Goal: Transaction & Acquisition: Book appointment/travel/reservation

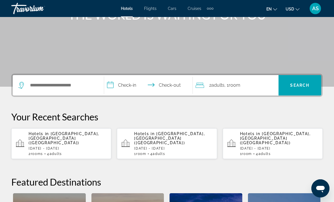
scroll to position [97, 0]
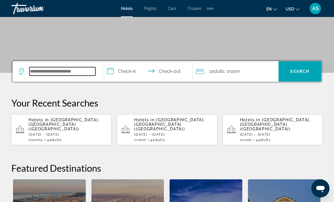
click at [44, 70] on input "Search widget" at bounding box center [62, 71] width 66 height 8
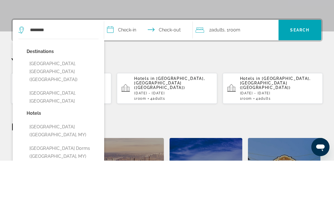
click at [68, 100] on button "[GEOGRAPHIC_DATA], [GEOGRAPHIC_DATA] ([GEOGRAPHIC_DATA])" at bounding box center [63, 113] width 72 height 27
type input "**********"
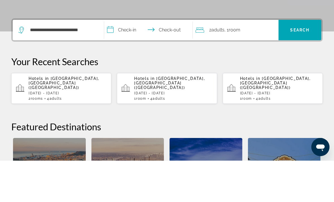
click at [132, 61] on input "**********" at bounding box center [149, 72] width 91 height 22
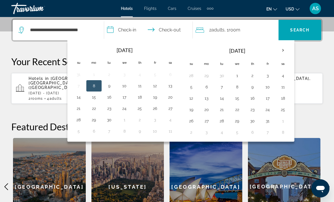
click at [267, 77] on button "3" at bounding box center [267, 76] width 9 height 8
click at [209, 87] on button "6" at bounding box center [206, 87] width 9 height 8
type input "**********"
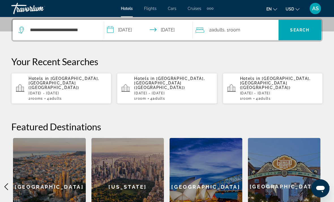
click at [303, 34] on span "Search widget" at bounding box center [299, 30] width 43 height 14
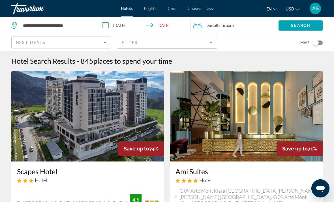
click at [206, 40] on mat-form-field "Filter" at bounding box center [167, 43] width 100 height 12
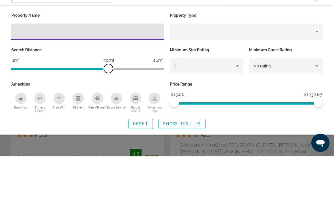
scroll to position [46, 0]
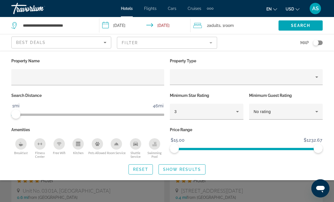
click at [221, 112] on div "3" at bounding box center [205, 111] width 62 height 7
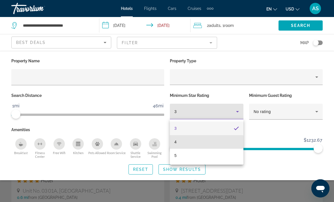
click at [192, 143] on mat-option "4" at bounding box center [207, 142] width 74 height 14
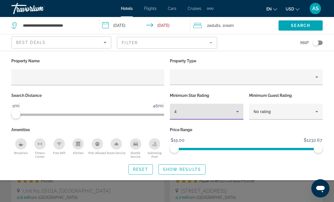
click at [191, 169] on span "Show Results" at bounding box center [182, 169] width 38 height 5
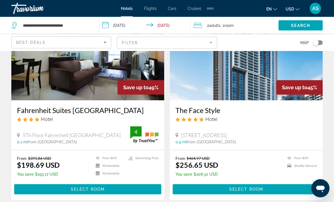
scroll to position [257, 0]
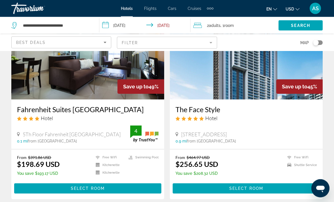
click at [240, 25] on div "2 Adult Adults , 1 Room rooms" at bounding box center [235, 25] width 85 height 8
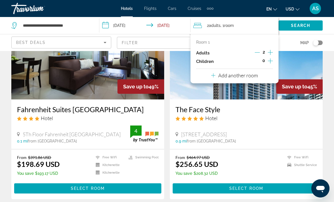
click at [268, 52] on icon "Increment adults" at bounding box center [269, 52] width 5 height 7
click at [271, 51] on icon "Increment adults" at bounding box center [269, 52] width 5 height 7
click at [306, 25] on span "Search" at bounding box center [300, 25] width 19 height 5
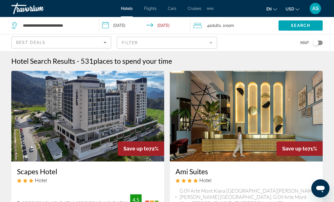
click at [206, 47] on mat-form-field "Filter" at bounding box center [167, 43] width 100 height 12
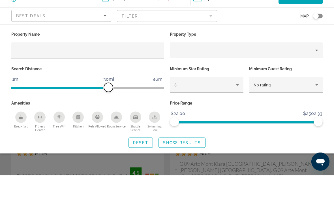
scroll to position [27, 0]
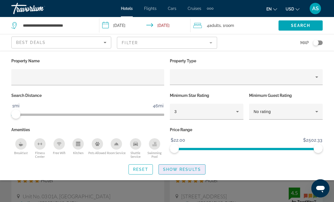
click at [200, 172] on span "Search widget" at bounding box center [182, 169] width 46 height 14
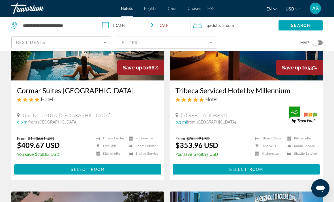
scroll to position [81, 0]
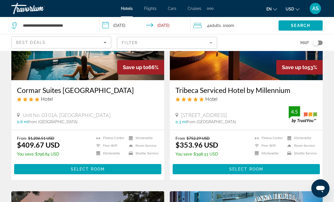
click at [281, 170] on span "Main content" at bounding box center [245, 169] width 147 height 14
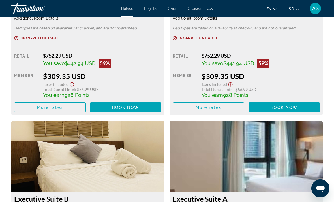
scroll to position [972, 0]
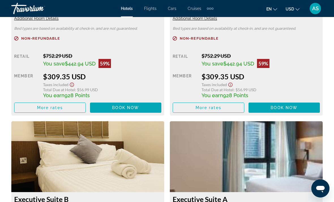
click at [54, 113] on span "Main content" at bounding box center [49, 108] width 71 height 14
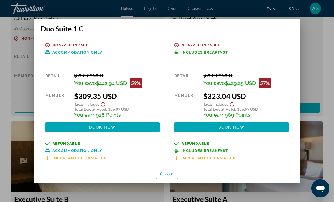
click at [173, 180] on span "button" at bounding box center [167, 174] width 22 height 14
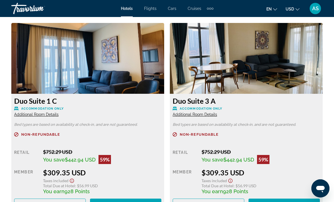
scroll to position [872, 0]
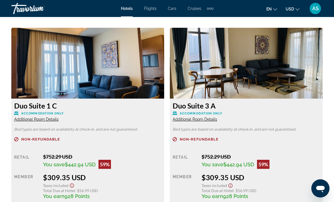
click at [49, 54] on img "Main content" at bounding box center [87, 63] width 153 height 71
click at [294, 129] on p "Bed types are based on availability at check-in, and are not guaranteed." at bounding box center [245, 129] width 147 height 4
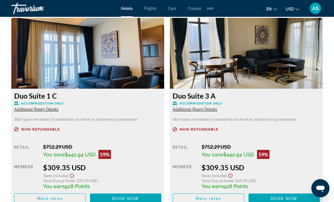
scroll to position [875, 0]
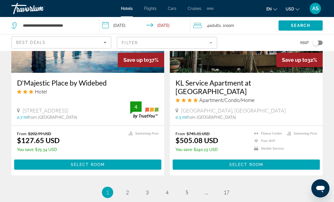
scroll to position [1151, 0]
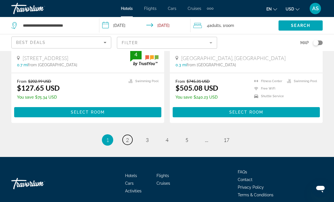
click at [128, 137] on span "2" at bounding box center [127, 140] width 3 height 6
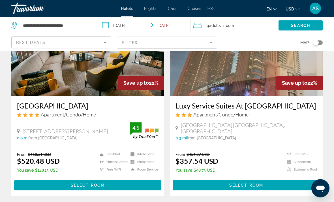
scroll to position [888, 0]
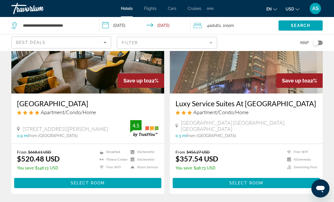
click at [297, 176] on span "Main content" at bounding box center [245, 183] width 147 height 14
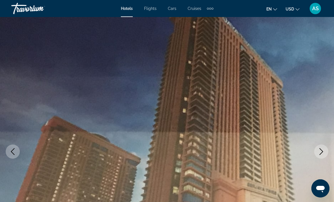
click at [315, 151] on button "Next image" at bounding box center [321, 151] width 14 height 14
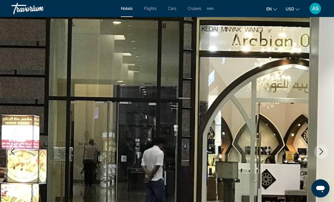
click at [319, 155] on button "Next image" at bounding box center [321, 151] width 14 height 14
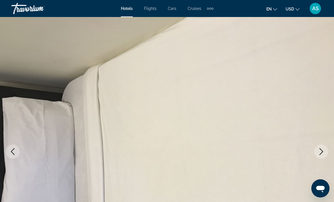
click at [318, 152] on icon "Next image" at bounding box center [320, 151] width 7 height 7
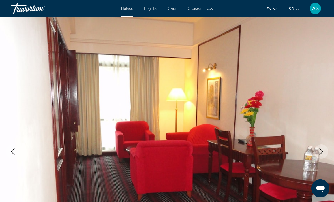
click at [318, 152] on icon "Next image" at bounding box center [320, 151] width 7 height 7
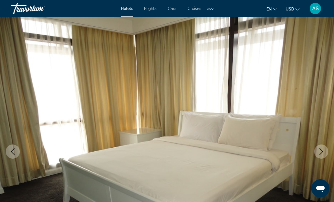
click at [318, 152] on icon "Next image" at bounding box center [320, 151] width 7 height 7
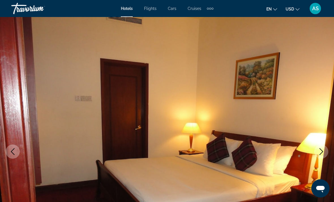
click at [317, 153] on icon "Next image" at bounding box center [320, 151] width 7 height 7
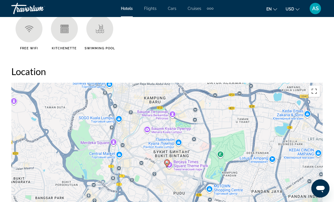
scroll to position [583, 0]
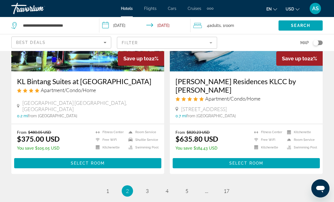
scroll to position [1142, 0]
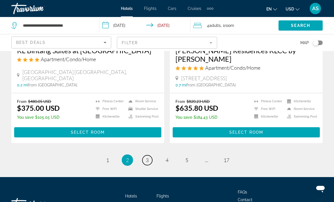
click at [148, 157] on span "3" at bounding box center [147, 160] width 3 height 6
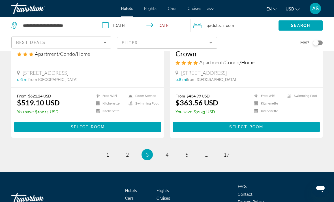
scroll to position [1158, 0]
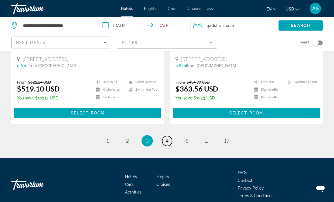
click at [169, 136] on link "page 4" at bounding box center [167, 141] width 10 height 10
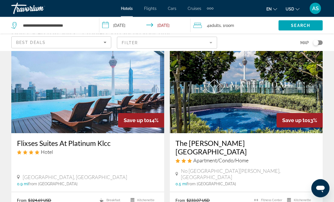
scroll to position [29, 0]
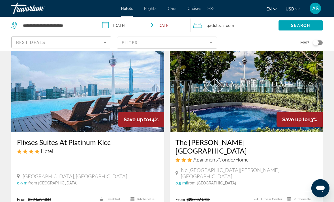
click at [250, 26] on div "4 Adult Adults , 1 Room rooms" at bounding box center [235, 25] width 85 height 8
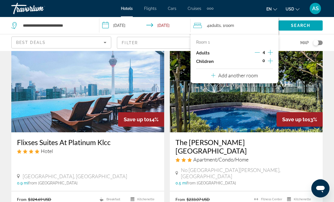
click at [257, 55] on button "Decrement adults" at bounding box center [256, 52] width 5 height 7
click at [257, 50] on icon "Decrement adults" at bounding box center [256, 52] width 5 height 5
click at [256, 72] on p "Add another room" at bounding box center [238, 75] width 40 height 6
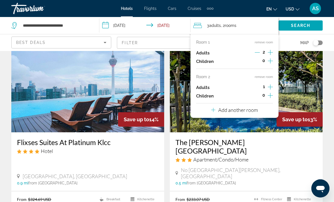
click at [271, 84] on icon "Increment adults" at bounding box center [269, 86] width 5 height 7
click at [302, 27] on span "Search" at bounding box center [300, 25] width 19 height 5
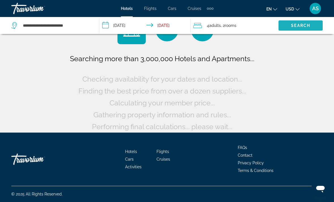
scroll to position [8, 0]
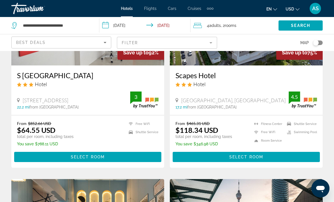
scroll to position [88, 0]
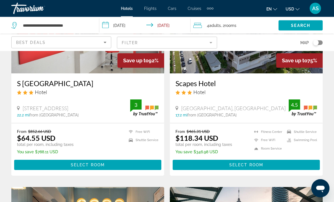
click at [192, 45] on mat-form-field "Filter" at bounding box center [167, 43] width 100 height 12
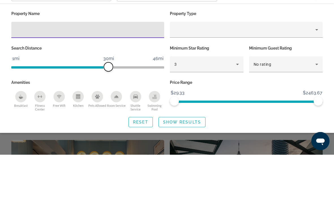
scroll to position [135, 0]
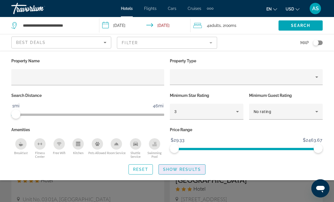
click at [197, 170] on span "Show Results" at bounding box center [182, 169] width 38 height 5
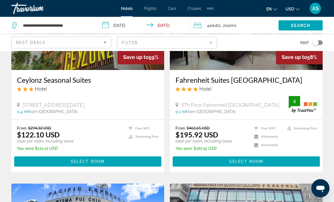
scroll to position [298, 0]
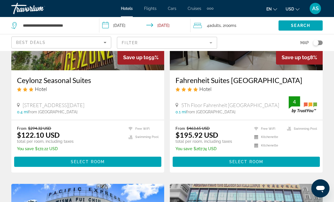
click at [116, 167] on span "Main content" at bounding box center [87, 162] width 147 height 14
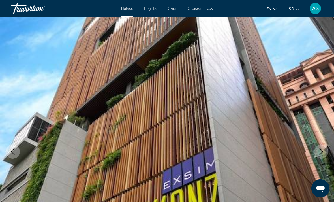
click at [320, 152] on icon "Next image" at bounding box center [320, 151] width 7 height 7
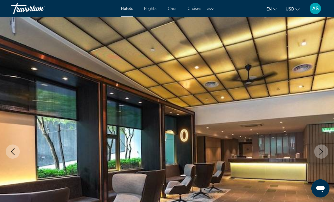
click at [323, 154] on icon "Next image" at bounding box center [320, 151] width 7 height 7
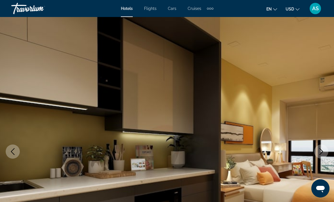
click at [330, 148] on img "Main content" at bounding box center [167, 151] width 334 height 269
click at [329, 148] on img "Main content" at bounding box center [167, 151] width 334 height 269
click at [319, 152] on icon "Next image" at bounding box center [320, 151] width 7 height 7
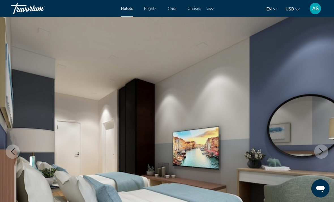
click at [319, 153] on icon "Next image" at bounding box center [320, 151] width 7 height 7
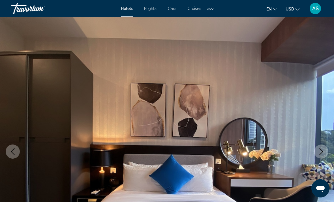
click at [323, 150] on icon "Next image" at bounding box center [320, 151] width 7 height 7
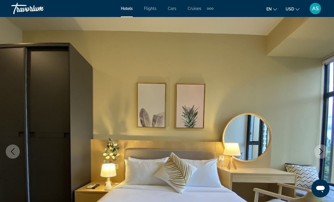
click at [323, 150] on icon "Next image" at bounding box center [320, 151] width 7 height 7
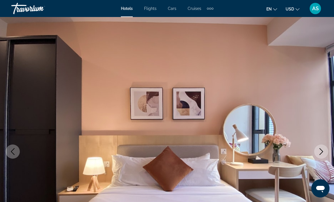
click at [326, 148] on button "Next image" at bounding box center [321, 151] width 14 height 14
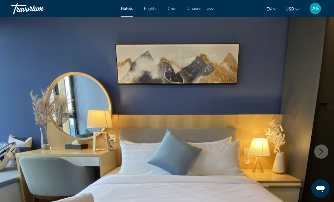
click at [323, 149] on icon "Next image" at bounding box center [320, 151] width 7 height 7
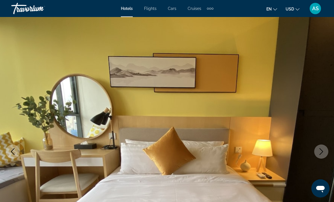
click at [323, 147] on button "Next image" at bounding box center [321, 151] width 14 height 14
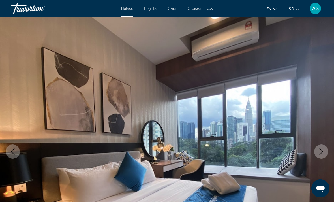
click at [322, 146] on button "Next image" at bounding box center [321, 151] width 14 height 14
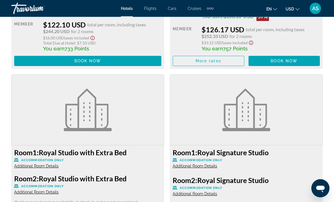
scroll to position [1037, 0]
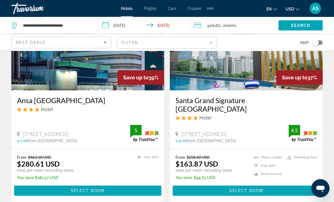
scroll to position [1101, 0]
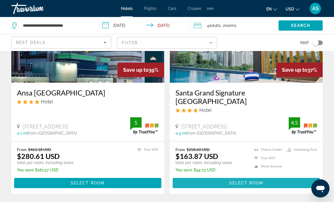
click at [258, 176] on span "Main content" at bounding box center [245, 183] width 147 height 14
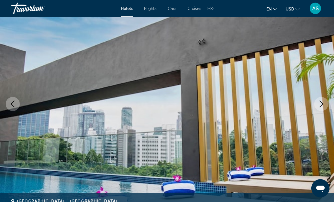
scroll to position [49, 0]
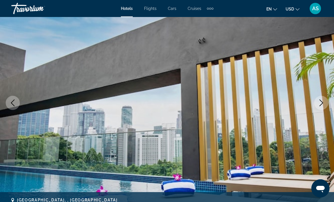
click at [319, 103] on icon "Next image" at bounding box center [320, 102] width 7 height 7
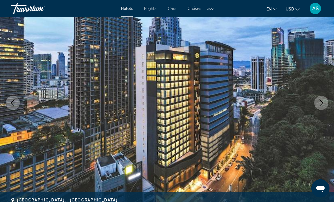
click at [324, 101] on icon "Next image" at bounding box center [320, 102] width 7 height 7
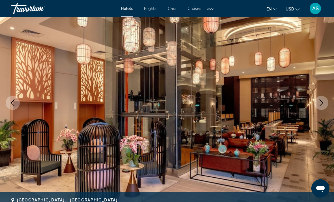
click at [320, 105] on icon "Next image" at bounding box center [321, 102] width 4 height 7
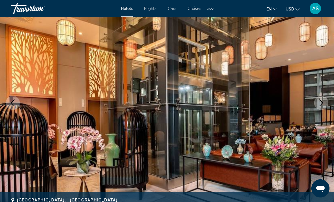
click at [320, 106] on icon "Next image" at bounding box center [320, 102] width 7 height 7
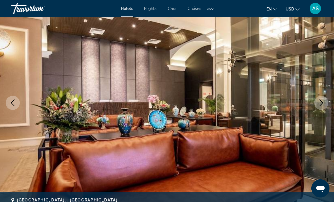
click at [319, 107] on button "Next image" at bounding box center [321, 103] width 14 height 14
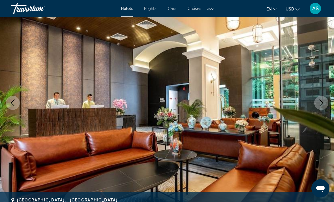
click at [320, 106] on icon "Next image" at bounding box center [320, 102] width 7 height 7
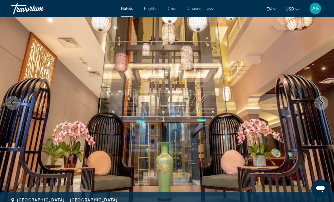
click at [319, 107] on button "Next image" at bounding box center [321, 103] width 14 height 14
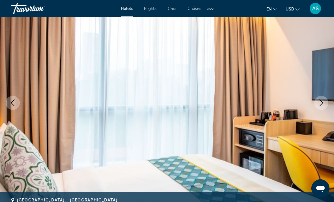
click at [323, 104] on icon "Next image" at bounding box center [320, 102] width 7 height 7
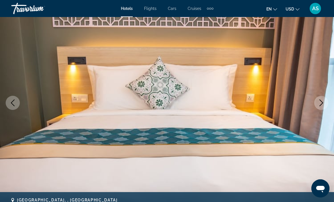
click at [321, 104] on icon "Next image" at bounding box center [320, 102] width 7 height 7
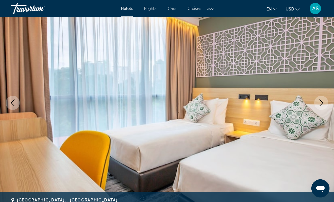
click at [319, 105] on icon "Next image" at bounding box center [320, 102] width 7 height 7
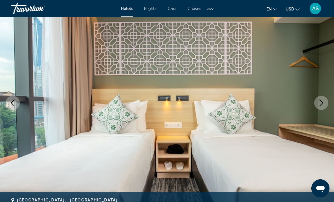
click at [311, 109] on img "Main content" at bounding box center [167, 102] width 334 height 269
click at [314, 103] on button "Next image" at bounding box center [321, 103] width 14 height 14
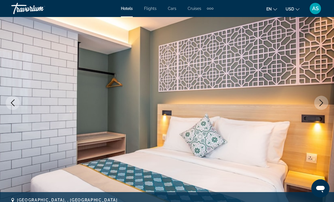
click at [309, 107] on img "Main content" at bounding box center [167, 102] width 334 height 269
click at [315, 103] on button "Next image" at bounding box center [321, 103] width 14 height 14
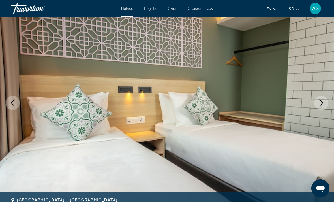
click at [319, 103] on icon "Next image" at bounding box center [320, 102] width 7 height 7
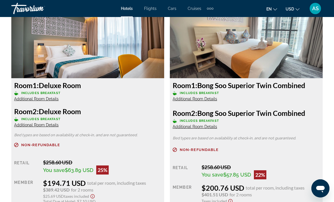
scroll to position [1084, 0]
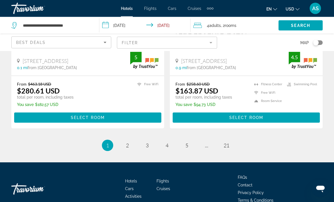
scroll to position [1170, 0]
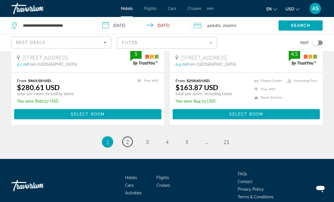
click at [129, 137] on link "page 2" at bounding box center [127, 142] width 10 height 10
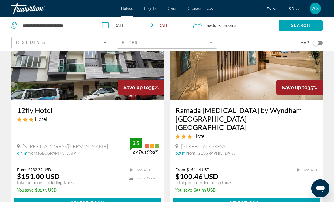
scroll to position [265, 0]
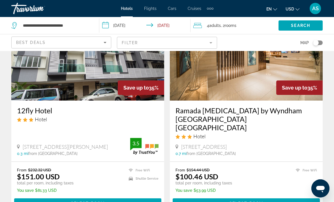
click at [297, 196] on span "Main content" at bounding box center [245, 203] width 147 height 14
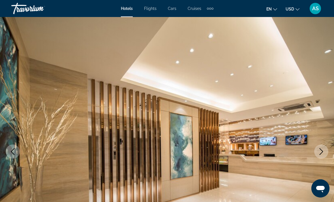
click at [321, 151] on icon "Next image" at bounding box center [320, 151] width 7 height 7
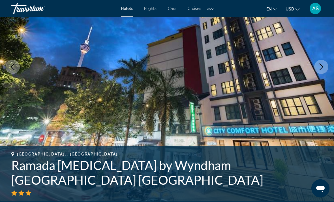
scroll to position [86, 0]
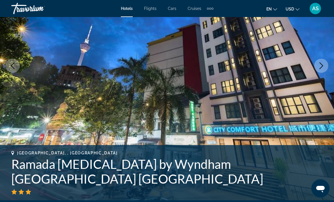
click at [320, 68] on icon "Next image" at bounding box center [320, 65] width 7 height 7
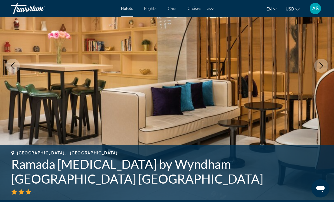
click at [323, 73] on img "Main content" at bounding box center [167, 65] width 334 height 269
click at [320, 69] on icon "Next image" at bounding box center [320, 65] width 7 height 7
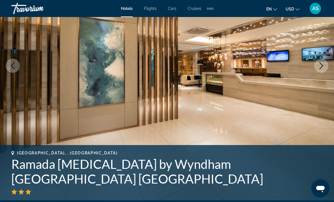
click at [320, 68] on icon "Next image" at bounding box center [321, 65] width 4 height 7
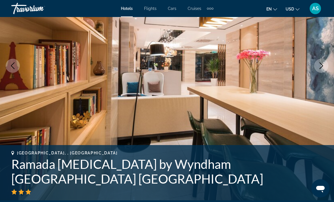
click at [317, 67] on button "Next image" at bounding box center [321, 66] width 14 height 14
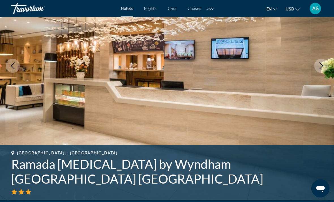
click at [313, 68] on img "Main content" at bounding box center [167, 65] width 334 height 269
click at [321, 70] on button "Next image" at bounding box center [321, 66] width 14 height 14
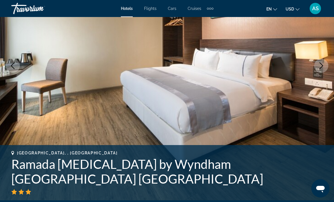
click at [320, 67] on icon "Next image" at bounding box center [320, 65] width 7 height 7
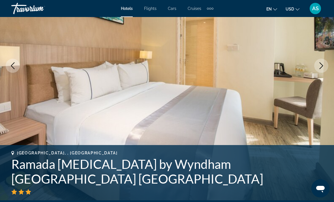
click at [324, 69] on button "Next image" at bounding box center [321, 66] width 14 height 14
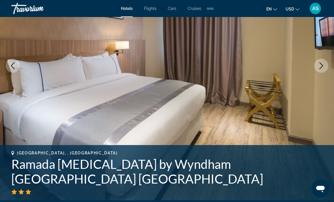
click at [325, 67] on button "Next image" at bounding box center [321, 66] width 14 height 14
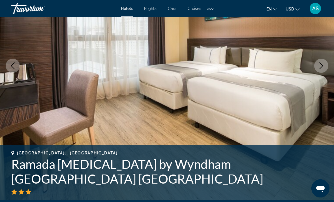
click at [322, 69] on icon "Next image" at bounding box center [320, 65] width 7 height 7
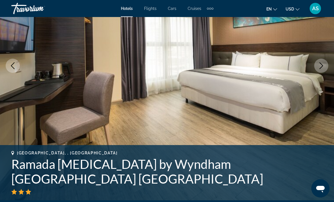
click at [322, 69] on button "Next image" at bounding box center [321, 66] width 14 height 14
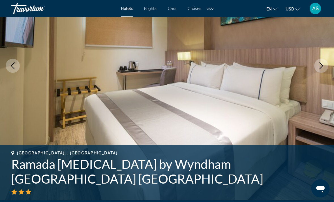
click at [322, 68] on icon "Next image" at bounding box center [320, 65] width 7 height 7
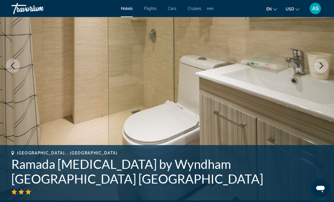
click at [323, 68] on icon "Next image" at bounding box center [320, 65] width 7 height 7
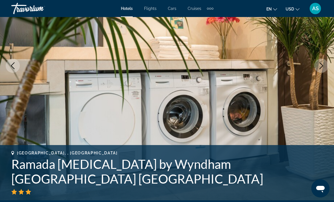
click at [325, 65] on button "Next image" at bounding box center [321, 66] width 14 height 14
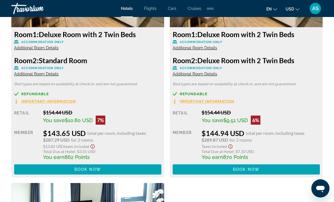
scroll to position [1167, 0]
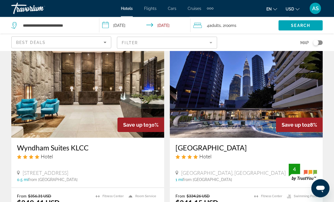
scroll to position [1058, 0]
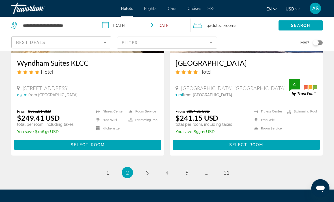
click at [122, 138] on span "Main content" at bounding box center [87, 145] width 147 height 14
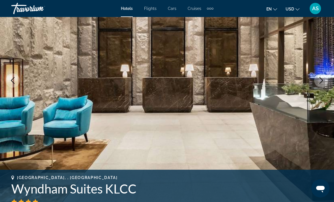
scroll to position [65, 0]
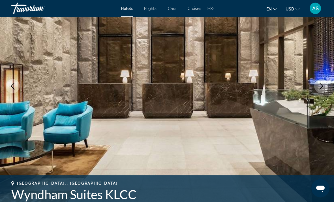
click at [329, 80] on img "Main content" at bounding box center [167, 86] width 334 height 269
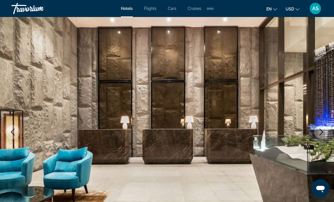
scroll to position [16, 0]
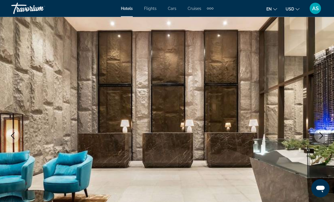
click at [326, 138] on button "Next image" at bounding box center [321, 136] width 14 height 14
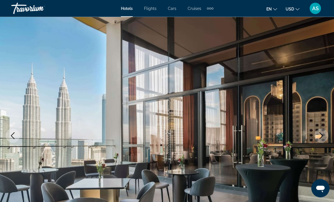
click at [325, 134] on button "Next image" at bounding box center [321, 136] width 14 height 14
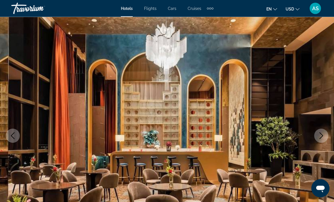
click at [324, 126] on img "Main content" at bounding box center [167, 135] width 334 height 269
click at [323, 142] on button "Next image" at bounding box center [321, 136] width 14 height 14
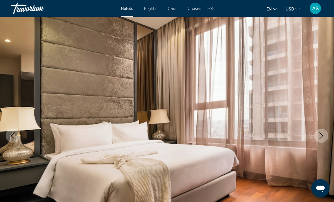
click at [324, 137] on icon "Next image" at bounding box center [320, 135] width 7 height 7
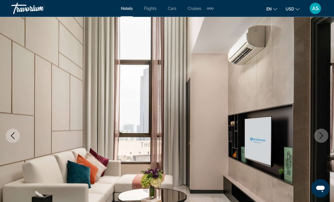
click at [324, 136] on icon "Next image" at bounding box center [320, 135] width 7 height 7
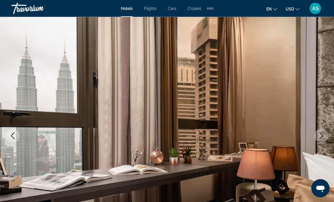
click at [324, 136] on icon "Next image" at bounding box center [320, 135] width 7 height 7
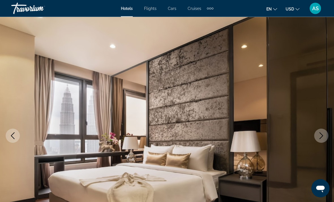
click at [324, 134] on button "Next image" at bounding box center [321, 136] width 14 height 14
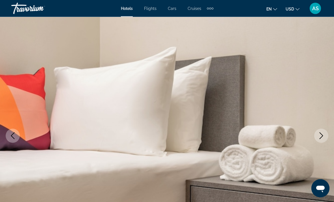
click at [326, 125] on img "Main content" at bounding box center [167, 135] width 334 height 269
click at [325, 140] on button "Next image" at bounding box center [321, 136] width 14 height 14
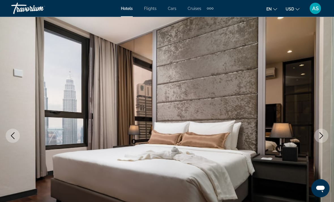
click at [325, 133] on button "Next image" at bounding box center [321, 136] width 14 height 14
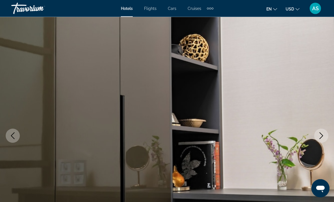
click at [326, 131] on button "Next image" at bounding box center [321, 136] width 14 height 14
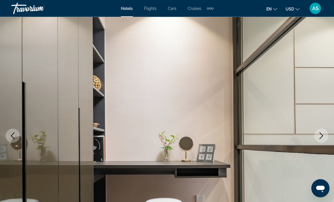
click at [327, 130] on img "Main content" at bounding box center [167, 135] width 334 height 269
click at [327, 131] on img "Main content" at bounding box center [167, 135] width 334 height 269
click at [322, 137] on icon "Next image" at bounding box center [320, 135] width 7 height 7
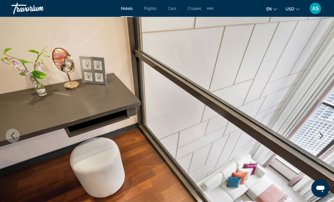
click at [323, 139] on button "Next image" at bounding box center [321, 136] width 14 height 14
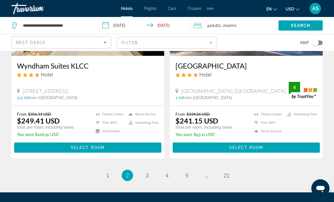
scroll to position [1161, 0]
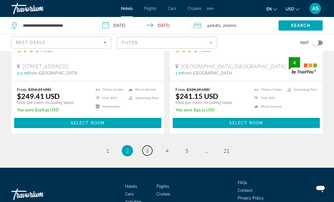
click at [149, 145] on link "page 3" at bounding box center [147, 150] width 10 height 10
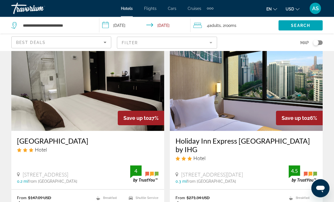
scroll to position [235, 0]
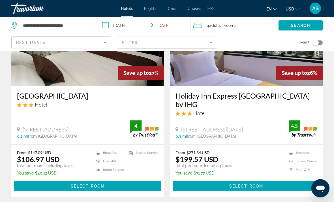
click at [284, 185] on span "Main content" at bounding box center [245, 186] width 147 height 14
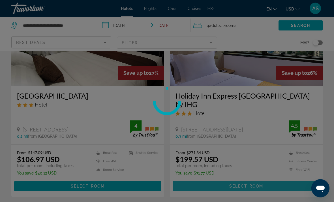
scroll to position [279, 0]
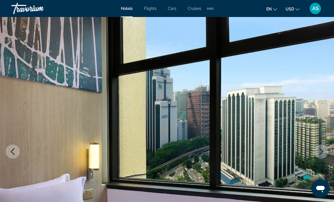
click at [327, 151] on button "Next image" at bounding box center [321, 151] width 14 height 14
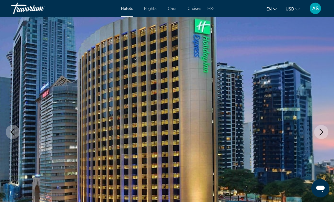
scroll to position [20, 0]
click at [322, 131] on icon "Next image" at bounding box center [320, 131] width 7 height 7
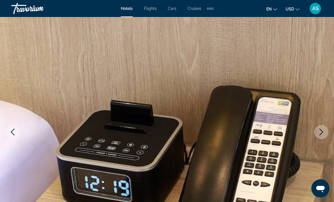
click at [322, 129] on icon "Next image" at bounding box center [320, 131] width 7 height 7
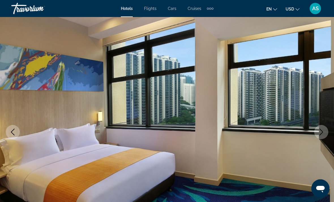
click at [322, 134] on icon "Next image" at bounding box center [320, 131] width 7 height 7
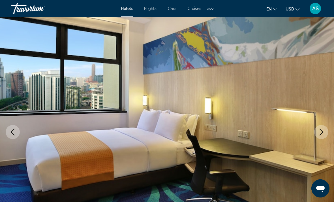
click at [323, 132] on icon "Next image" at bounding box center [320, 131] width 7 height 7
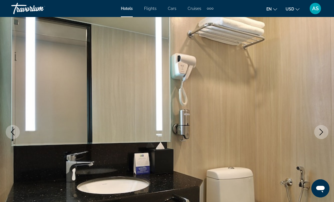
click at [322, 134] on icon "Next image" at bounding box center [320, 131] width 7 height 7
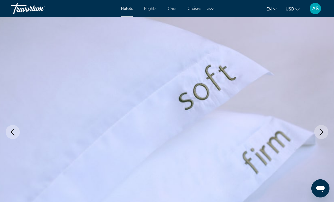
click at [323, 128] on button "Next image" at bounding box center [321, 132] width 14 height 14
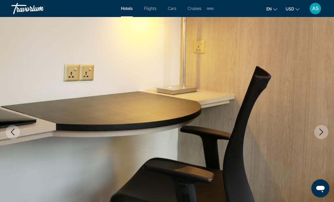
click at [320, 128] on button "Next image" at bounding box center [321, 132] width 14 height 14
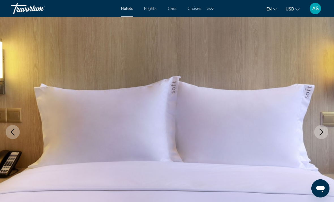
click at [321, 129] on icon "Next image" at bounding box center [320, 131] width 7 height 7
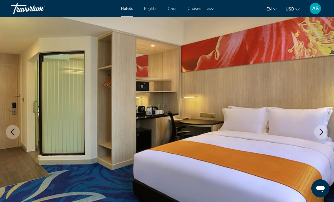
click at [322, 129] on icon "Next image" at bounding box center [320, 131] width 7 height 7
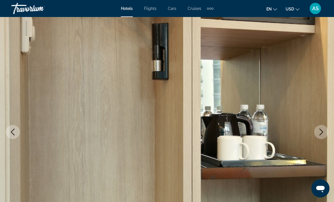
click at [321, 134] on icon "Next image" at bounding box center [320, 131] width 7 height 7
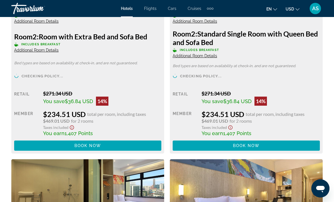
scroll to position [2542, 0]
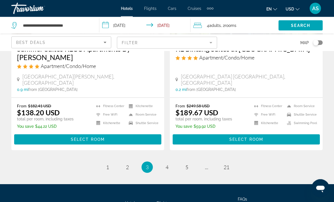
scroll to position [1170, 0]
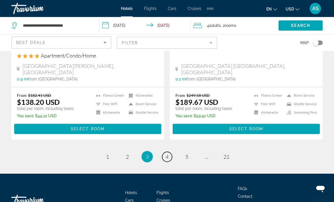
click at [168, 152] on link "page 4" at bounding box center [167, 157] width 10 height 10
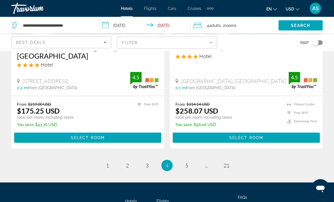
scroll to position [1157, 0]
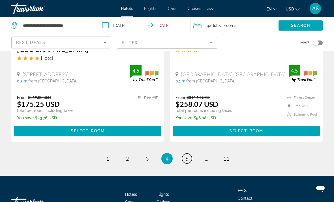
click at [188, 155] on span "5" at bounding box center [186, 158] width 3 height 6
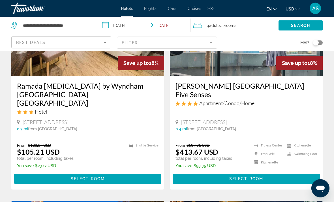
scroll to position [292, 0]
click at [122, 176] on span "Main content" at bounding box center [87, 179] width 147 height 14
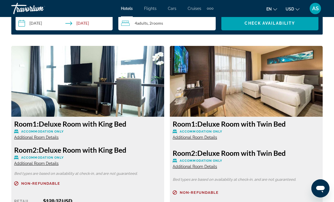
scroll to position [853, 0]
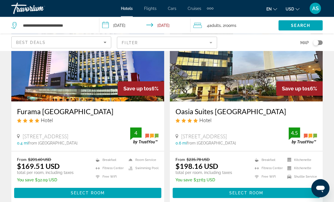
scroll to position [689, 0]
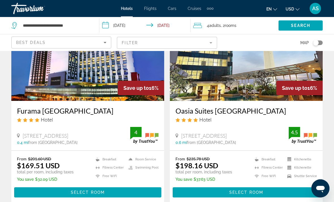
click at [68, 188] on span "Main content" at bounding box center [87, 192] width 147 height 14
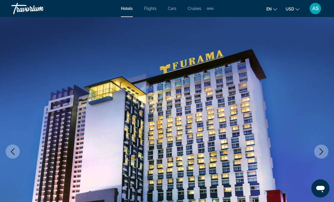
click at [325, 152] on button "Next image" at bounding box center [321, 151] width 14 height 14
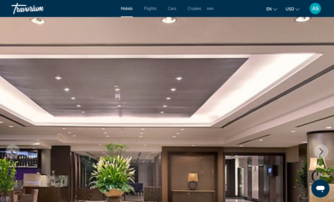
click at [327, 146] on img "Main content" at bounding box center [167, 151] width 334 height 269
click at [325, 151] on button "Next image" at bounding box center [321, 151] width 14 height 14
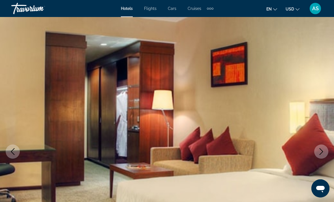
click at [323, 152] on icon "Next image" at bounding box center [320, 151] width 7 height 7
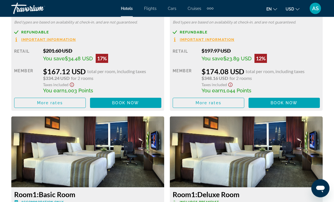
scroll to position [1004, 0]
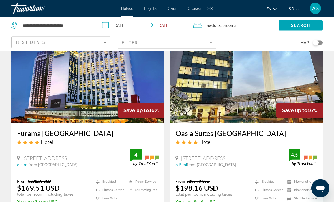
scroll to position [678, 0]
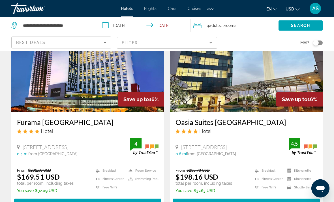
click at [291, 199] on span "Main content" at bounding box center [245, 203] width 147 height 14
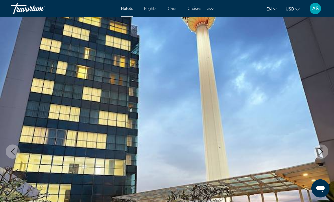
click at [325, 152] on button "Next image" at bounding box center [321, 151] width 14 height 14
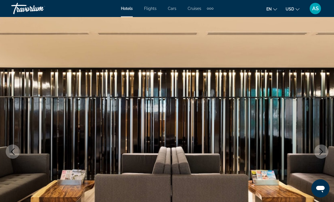
click at [324, 153] on button "Next image" at bounding box center [321, 151] width 14 height 14
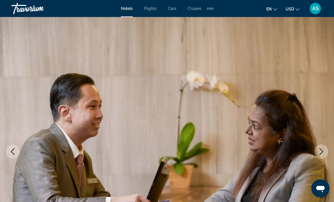
click at [324, 151] on button "Next image" at bounding box center [321, 151] width 14 height 14
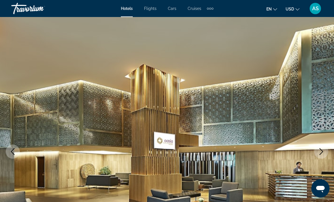
click at [325, 150] on button "Next image" at bounding box center [321, 151] width 14 height 14
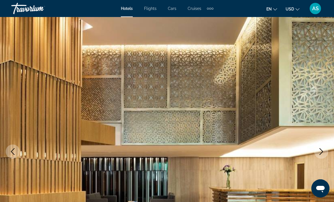
click at [325, 148] on button "Next image" at bounding box center [321, 151] width 14 height 14
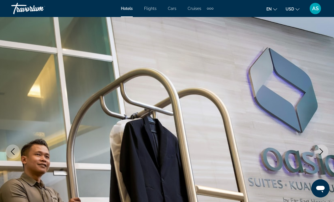
click at [323, 152] on icon "Next image" at bounding box center [320, 151] width 7 height 7
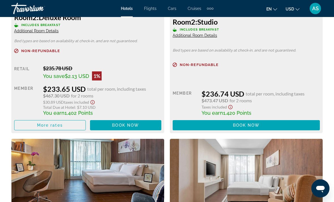
scroll to position [1427, 0]
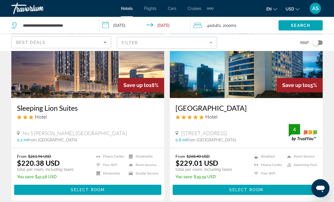
scroll to position [1101, 0]
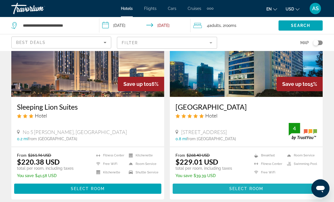
click at [286, 189] on span "Main content" at bounding box center [245, 188] width 147 height 14
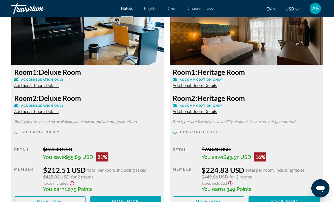
scroll to position [883, 0]
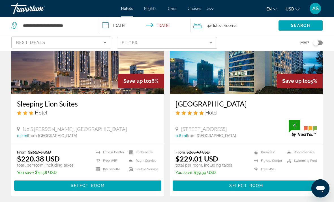
scroll to position [1185, 0]
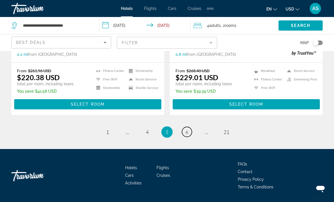
click at [186, 134] on span "6" at bounding box center [186, 132] width 3 height 6
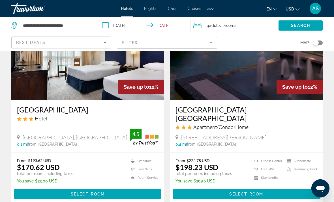
scroll to position [1166, 0]
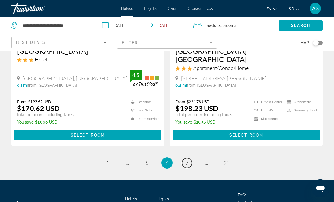
click at [189, 158] on link "page 7" at bounding box center [187, 163] width 10 height 10
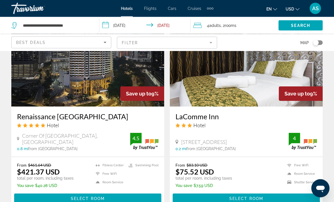
scroll to position [1181, 0]
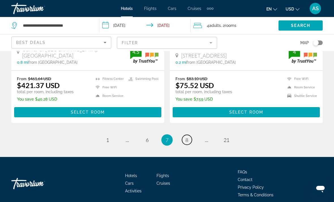
click at [187, 137] on span "8" at bounding box center [186, 140] width 3 height 6
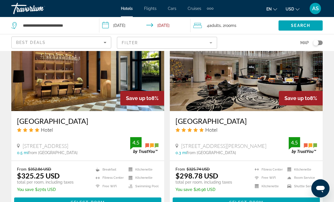
scroll to position [662, 0]
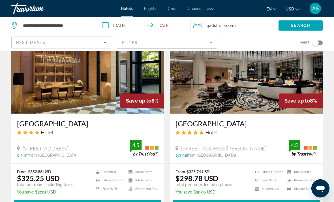
click at [252, 27] on div "4 Adult Adults , 2 Room rooms" at bounding box center [235, 25] width 85 height 8
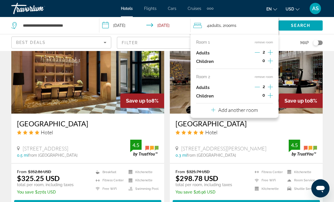
click at [260, 77] on button "remove room" at bounding box center [263, 77] width 18 height 4
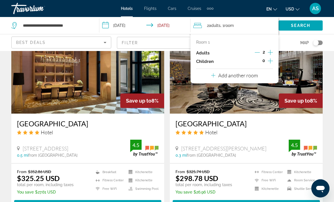
click at [269, 50] on icon "Increment adults" at bounding box center [269, 52] width 5 height 7
click at [270, 51] on icon "Increment adults" at bounding box center [269, 52] width 5 height 7
click at [307, 23] on span "Search" at bounding box center [300, 25] width 19 height 5
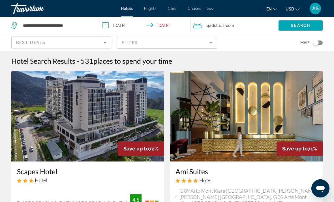
click at [99, 64] on span "places to spend your time" at bounding box center [132, 61] width 79 height 8
click at [107, 62] on span "places to spend your time" at bounding box center [132, 61] width 79 height 8
click at [106, 63] on span "places to spend your time" at bounding box center [132, 61] width 79 height 8
click at [103, 62] on span "places to spend your time" at bounding box center [132, 61] width 79 height 8
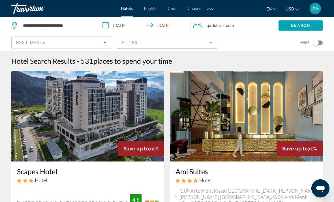
click at [85, 43] on div "Best Deals" at bounding box center [59, 42] width 87 height 7
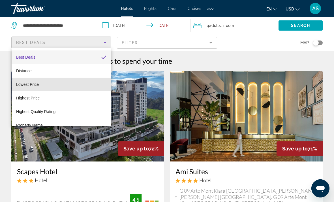
click at [40, 83] on mat-option "Lowest Price" at bounding box center [61, 84] width 99 height 14
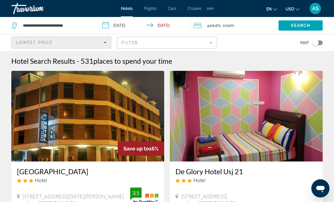
click at [167, 43] on mat-form-field "Filter" at bounding box center [167, 43] width 100 height 12
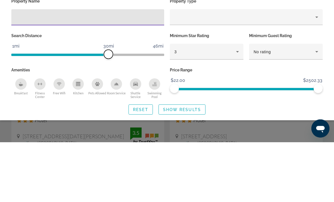
scroll to position [60, 0]
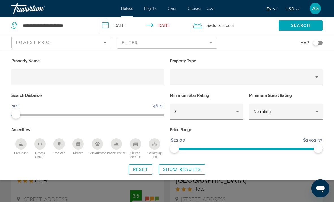
click at [209, 109] on div "3" at bounding box center [205, 111] width 62 height 7
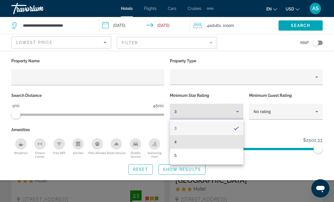
click at [183, 145] on mat-option "4" at bounding box center [207, 142] width 74 height 14
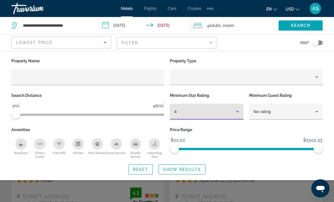
click at [186, 171] on span "Search widget" at bounding box center [182, 169] width 46 height 14
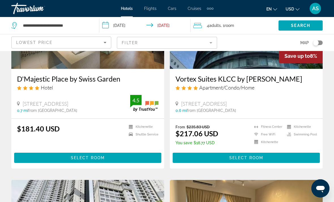
scroll to position [92, 0]
click at [134, 160] on span "Main content" at bounding box center [87, 158] width 147 height 14
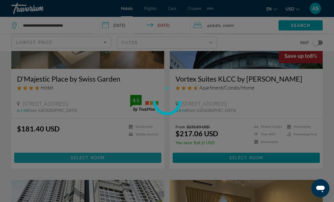
scroll to position [92, 0]
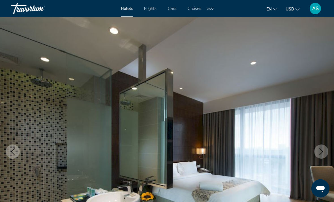
click at [322, 153] on icon "Next image" at bounding box center [320, 151] width 7 height 7
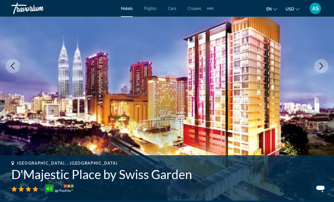
scroll to position [85, 0]
click at [324, 66] on icon "Next image" at bounding box center [320, 65] width 7 height 7
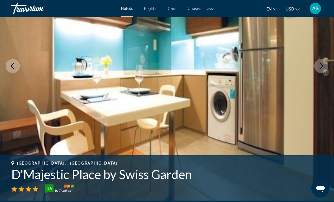
click at [317, 69] on button "Next image" at bounding box center [321, 66] width 14 height 14
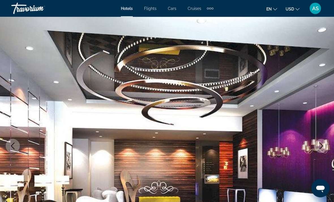
scroll to position [1, 0]
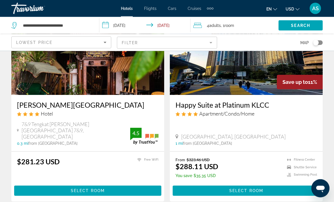
scroll to position [1089, 0]
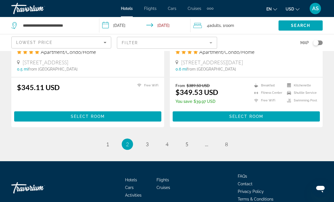
scroll to position [1157, 0]
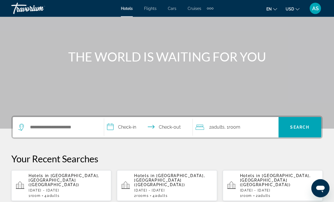
scroll to position [42, 0]
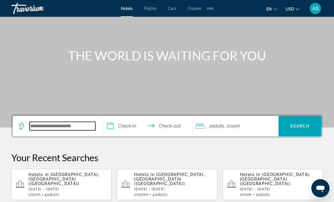
click at [78, 129] on input "Search widget" at bounding box center [62, 126] width 66 height 8
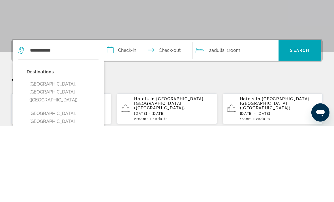
click at [38, 154] on button "[GEOGRAPHIC_DATA], [GEOGRAPHIC_DATA] ([GEOGRAPHIC_DATA])" at bounding box center [63, 167] width 72 height 27
type input "**********"
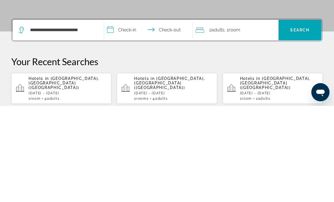
click at [133, 116] on input "**********" at bounding box center [149, 127] width 91 height 22
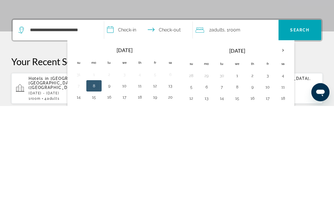
scroll to position [138, 0]
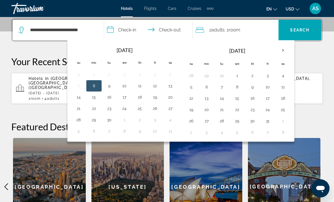
click at [265, 76] on button "3" at bounding box center [267, 76] width 9 height 8
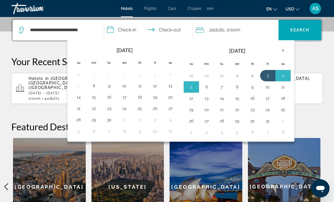
click at [204, 85] on button "6" at bounding box center [206, 87] width 9 height 8
type input "**********"
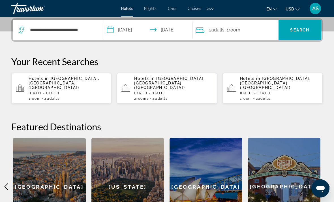
click at [254, 32] on div "2 Adult Adults , 1 Room rooms" at bounding box center [236, 30] width 83 height 8
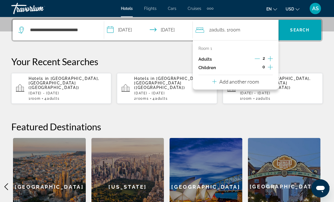
click at [250, 79] on p "Add another room" at bounding box center [239, 81] width 40 height 6
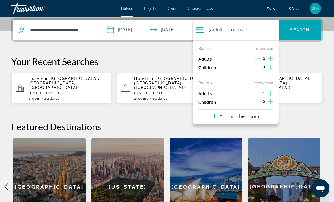
click at [269, 91] on icon "Increment adults" at bounding box center [269, 93] width 5 height 7
click at [310, 34] on span "Search widget" at bounding box center [299, 30] width 43 height 14
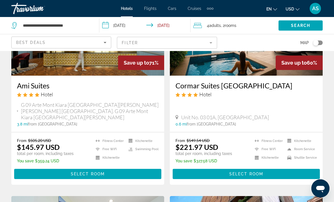
scroll to position [290, 0]
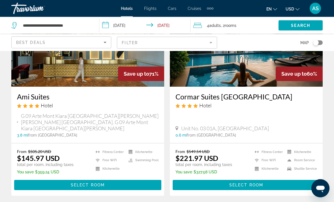
click at [251, 23] on div "4 Adult Adults , 2 Room rooms" at bounding box center [235, 25] width 85 height 8
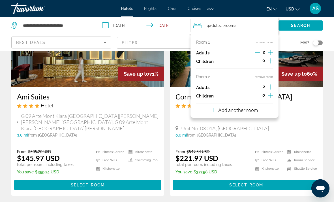
click at [271, 51] on icon "Increment adults" at bounding box center [269, 52] width 5 height 7
click at [270, 51] on icon "Increment adults" at bounding box center [269, 52] width 5 height 7
click at [266, 77] on button "remove room" at bounding box center [263, 77] width 18 height 4
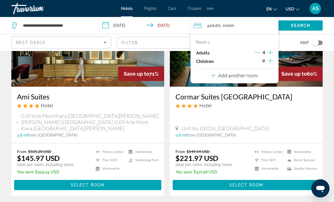
click at [313, 27] on span "Search widget" at bounding box center [300, 26] width 44 height 14
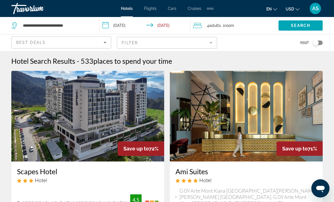
click at [304, 161] on img "Main content" at bounding box center [246, 116] width 153 height 90
click at [210, 43] on mat-form-field "Filter" at bounding box center [167, 43] width 100 height 12
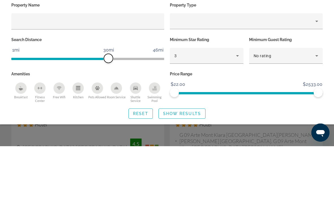
scroll to position [56, 0]
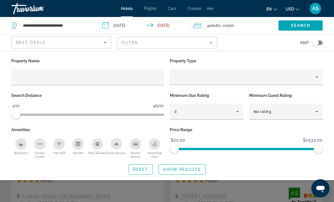
click at [89, 43] on div "Best Deals" at bounding box center [59, 42] width 87 height 7
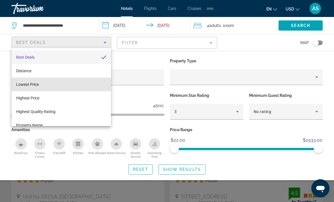
click at [51, 84] on mat-option "Lowest Price" at bounding box center [61, 84] width 99 height 14
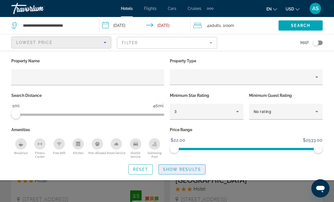
click at [203, 168] on span "Search widget" at bounding box center [182, 169] width 46 height 14
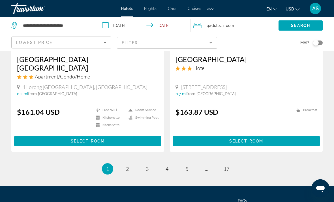
scroll to position [1150, 0]
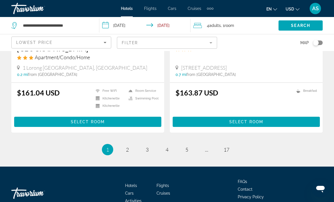
click at [206, 45] on mat-form-field "Filter" at bounding box center [167, 43] width 100 height 12
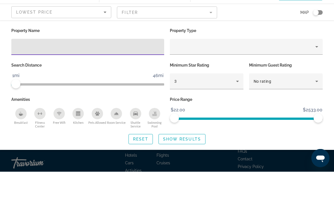
click at [212, 108] on div "3" at bounding box center [205, 111] width 62 height 7
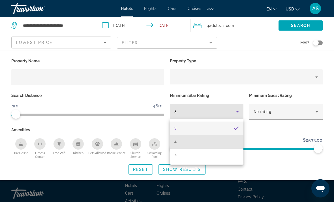
click at [175, 144] on span "4" at bounding box center [175, 141] width 2 height 7
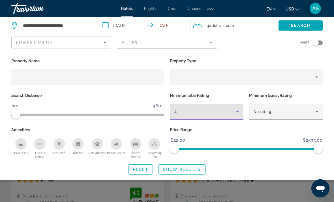
click at [187, 172] on span "Search widget" at bounding box center [182, 169] width 46 height 14
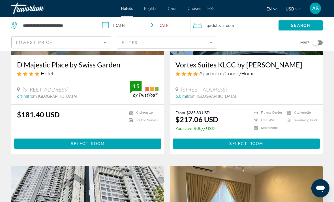
scroll to position [135, 0]
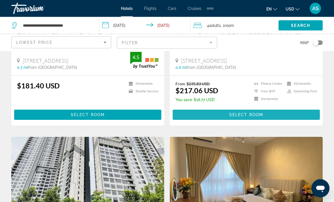
click at [291, 117] on span "Main content" at bounding box center [245, 115] width 147 height 14
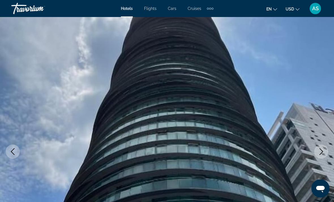
click at [319, 152] on icon "Next image" at bounding box center [320, 151] width 7 height 7
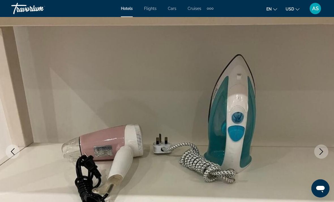
click at [320, 150] on icon "Next image" at bounding box center [320, 151] width 7 height 7
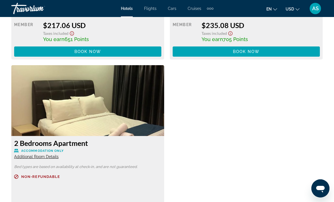
scroll to position [1021, 0]
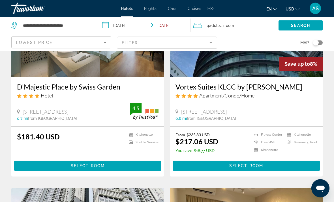
scroll to position [85, 0]
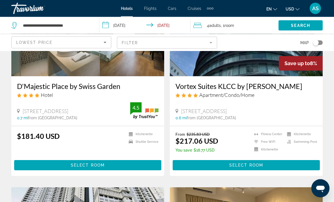
click at [113, 167] on span "Main content" at bounding box center [87, 165] width 147 height 14
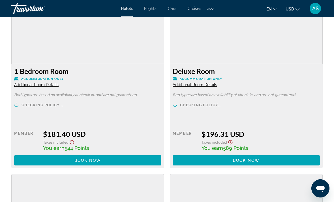
scroll to position [885, 0]
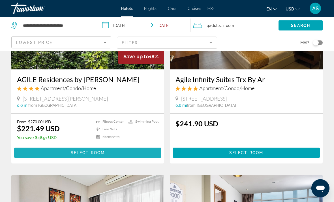
scroll to position [293, 0]
click at [135, 155] on span "Main content" at bounding box center [87, 153] width 147 height 14
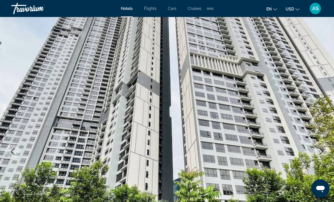
click at [323, 156] on button "Next image" at bounding box center [321, 151] width 14 height 14
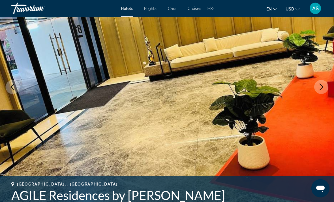
scroll to position [64, 0]
click at [322, 84] on icon "Next image" at bounding box center [320, 86] width 7 height 7
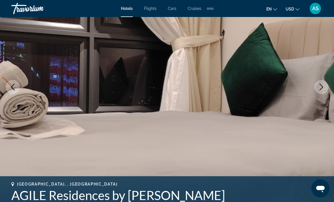
click at [322, 91] on button "Next image" at bounding box center [321, 87] width 14 height 14
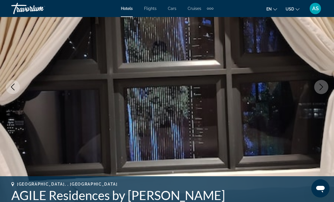
click at [322, 86] on icon "Next image" at bounding box center [321, 86] width 4 height 7
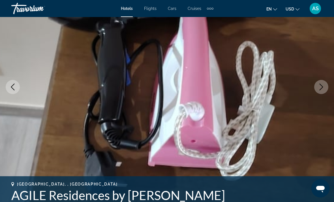
click at [319, 87] on icon "Next image" at bounding box center [320, 86] width 7 height 7
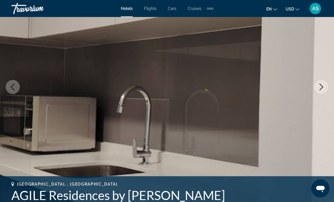
click at [322, 85] on icon "Next image" at bounding box center [320, 86] width 7 height 7
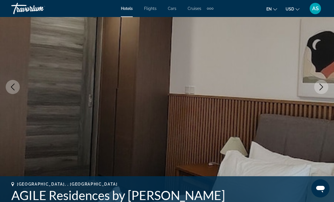
click at [325, 83] on button "Next image" at bounding box center [321, 87] width 14 height 14
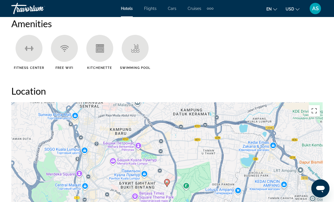
scroll to position [557, 0]
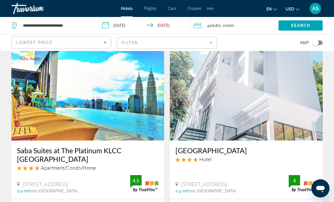
scroll to position [632, 0]
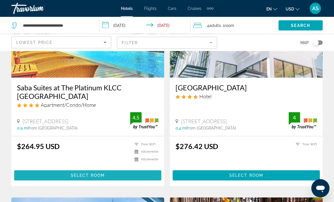
click at [140, 168] on span "Main content" at bounding box center [87, 175] width 147 height 14
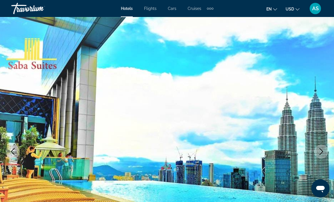
click at [324, 154] on button "Next image" at bounding box center [321, 151] width 14 height 14
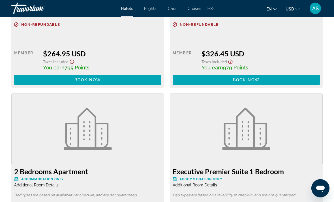
scroll to position [978, 0]
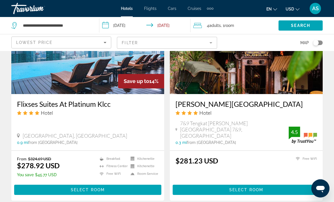
scroll to position [905, 0]
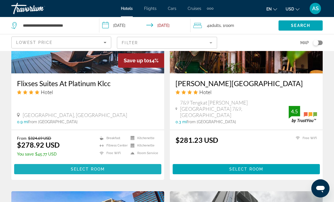
click at [61, 162] on span "Main content" at bounding box center [87, 169] width 147 height 14
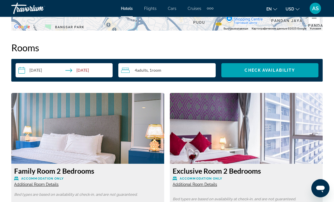
scroll to position [797, 0]
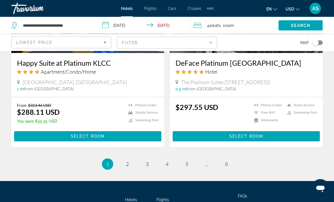
scroll to position [1143, 0]
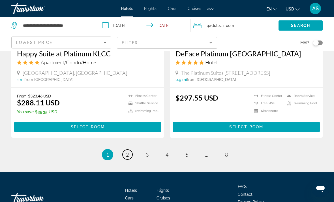
click at [127, 151] on span "2" at bounding box center [127, 154] width 3 height 6
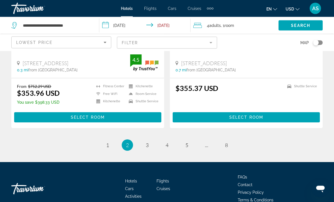
scroll to position [1147, 0]
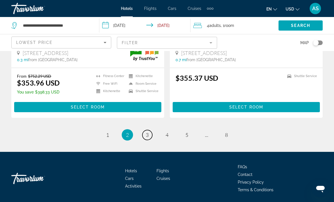
click at [148, 134] on span "3" at bounding box center [147, 134] width 3 height 6
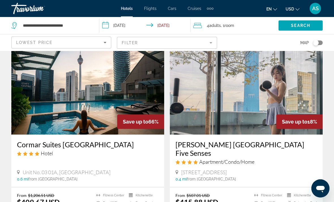
scroll to position [863, 0]
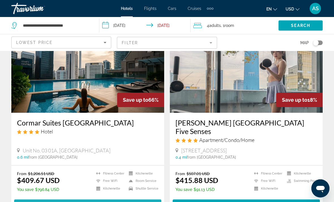
click at [99, 201] on span "Select Room" at bounding box center [88, 204] width 34 height 5
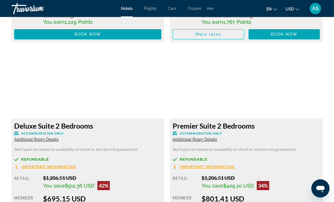
scroll to position [1040, 0]
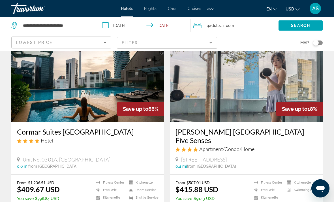
scroll to position [862, 0]
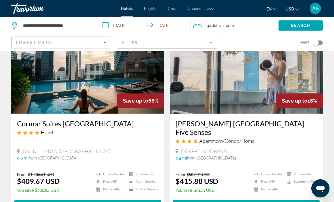
click at [113, 198] on span "Main content" at bounding box center [87, 205] width 147 height 14
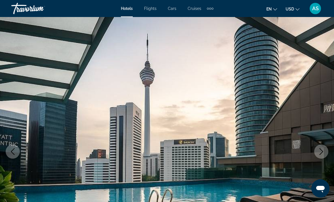
click at [325, 153] on button "Next image" at bounding box center [321, 151] width 14 height 14
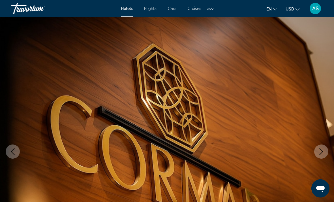
click at [14, 155] on button "Previous image" at bounding box center [13, 151] width 14 height 14
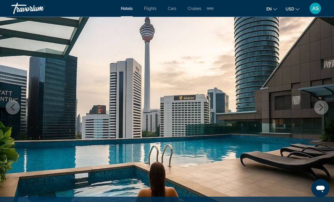
scroll to position [51, 0]
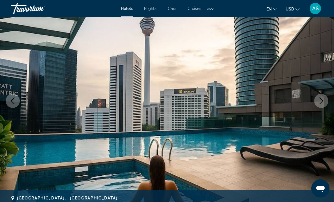
click at [326, 103] on button "Next image" at bounding box center [321, 101] width 14 height 14
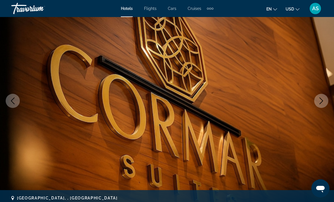
click at [323, 106] on button "Next image" at bounding box center [321, 101] width 14 height 14
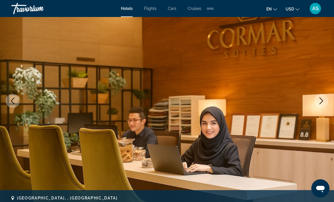
click at [323, 104] on icon "Next image" at bounding box center [320, 100] width 7 height 7
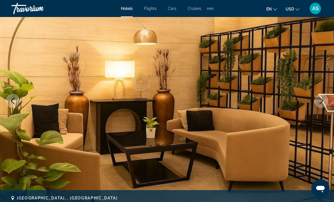
click at [325, 105] on button "Next image" at bounding box center [321, 101] width 14 height 14
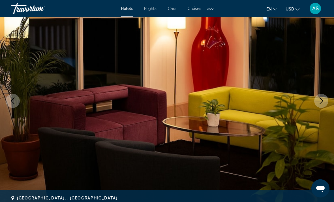
click at [327, 106] on img "Main content" at bounding box center [167, 100] width 334 height 269
click at [324, 104] on button "Next image" at bounding box center [321, 101] width 14 height 14
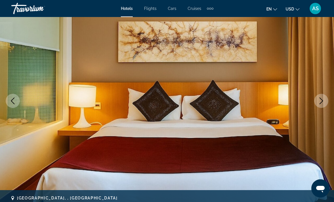
click at [321, 101] on icon "Next image" at bounding box center [320, 100] width 7 height 7
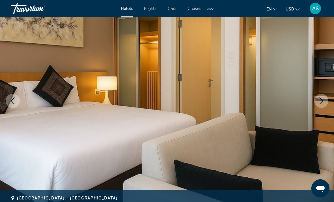
click at [325, 104] on button "Next image" at bounding box center [321, 101] width 14 height 14
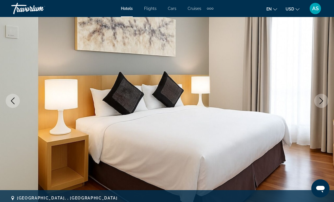
click at [326, 103] on button "Next image" at bounding box center [321, 101] width 14 height 14
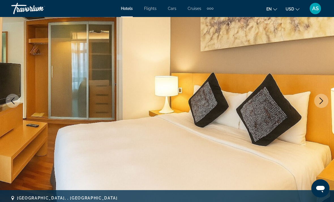
click at [324, 101] on button "Next image" at bounding box center [321, 101] width 14 height 14
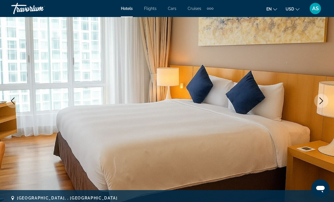
click at [320, 101] on icon "Next image" at bounding box center [320, 100] width 7 height 7
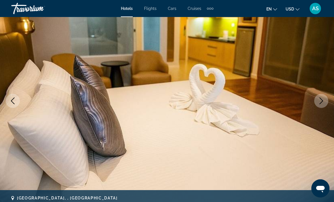
click at [322, 100] on icon "Next image" at bounding box center [320, 100] width 7 height 7
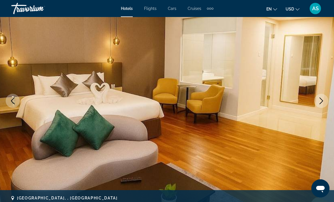
click at [323, 101] on icon "Next image" at bounding box center [320, 100] width 7 height 7
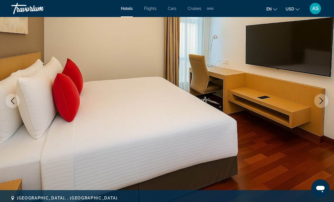
click at [326, 101] on button "Next image" at bounding box center [321, 101] width 14 height 14
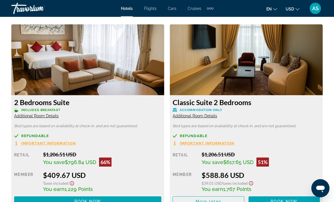
scroll to position [853, 0]
click at [50, 116] on span "Additional Room Details" at bounding box center [36, 115] width 44 height 5
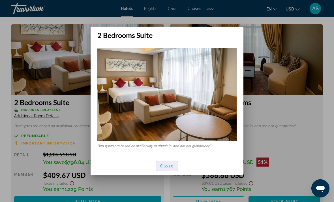
click at [166, 168] on span "Close" at bounding box center [167, 165] width 14 height 5
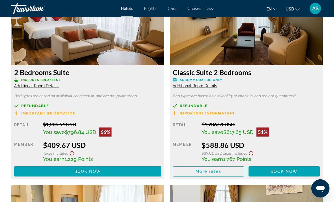
scroll to position [884, 0]
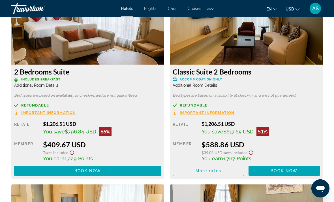
click at [29, 86] on span "Additional Room Details" at bounding box center [36, 85] width 44 height 5
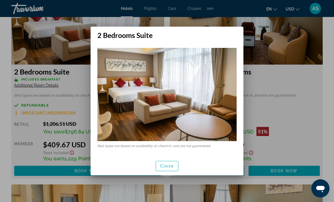
scroll to position [0, 0]
click at [171, 165] on span "Close" at bounding box center [167, 165] width 14 height 5
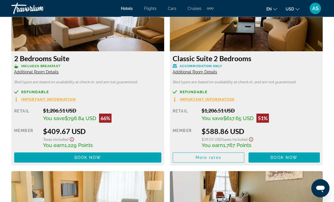
scroll to position [898, 0]
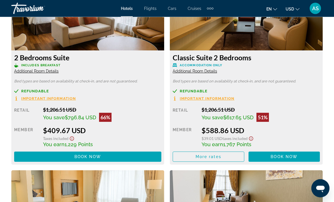
click at [204, 73] on span "Additional Room Details" at bounding box center [194, 71] width 44 height 5
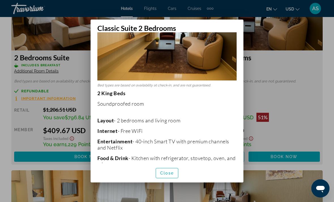
scroll to position [53, 0]
click at [169, 175] on span "Close" at bounding box center [167, 172] width 14 height 5
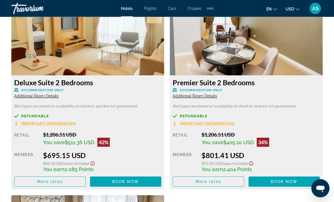
scroll to position [1057, 0]
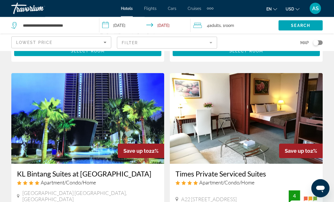
scroll to position [404, 0]
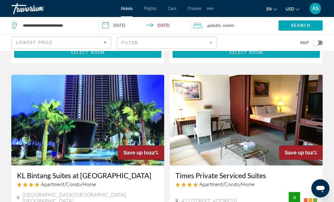
click at [170, 42] on mat-form-field "Filter" at bounding box center [167, 43] width 100 height 12
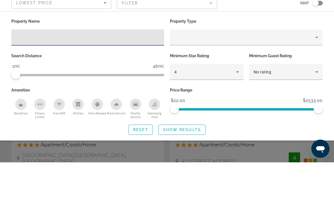
click at [209, 108] on div "4" at bounding box center [205, 111] width 62 height 7
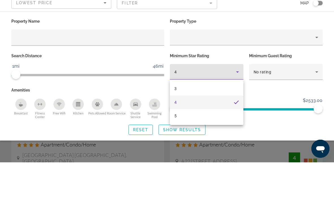
scroll to position [444, 0]
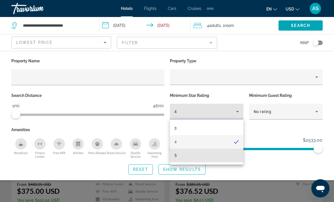
click at [181, 159] on mat-option "5" at bounding box center [207, 155] width 74 height 14
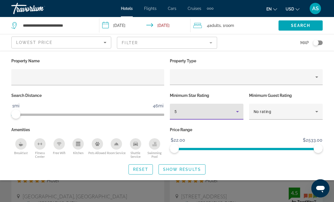
click at [174, 174] on span "Search widget" at bounding box center [182, 169] width 46 height 14
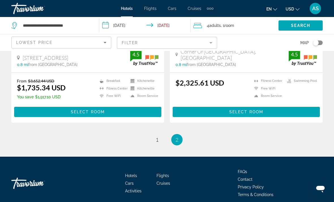
scroll to position [965, 0]
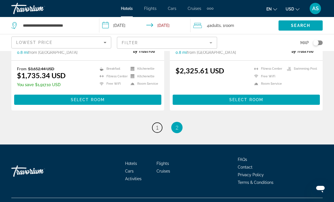
click at [158, 132] on link "page 1" at bounding box center [157, 127] width 10 height 10
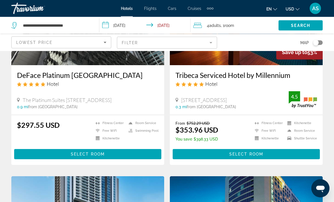
scroll to position [96, 0]
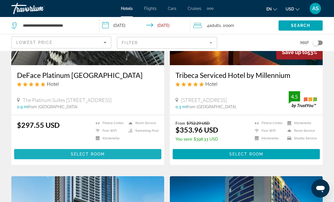
click at [134, 155] on span "Main content" at bounding box center [87, 154] width 147 height 14
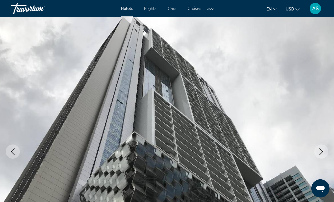
click at [325, 151] on button "Next image" at bounding box center [321, 151] width 14 height 14
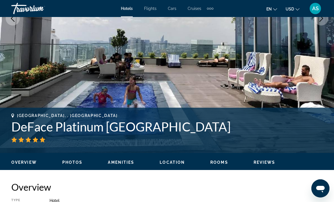
scroll to position [107, 0]
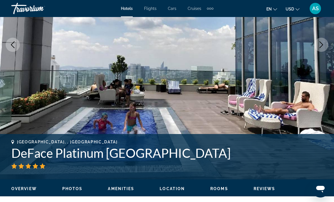
click at [325, 48] on button "Next image" at bounding box center [321, 45] width 14 height 14
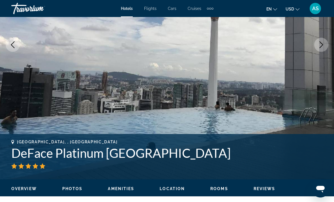
click at [322, 46] on icon "Next image" at bounding box center [320, 44] width 7 height 7
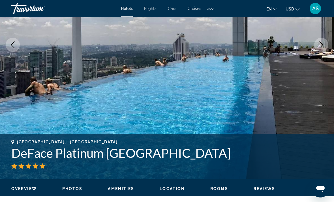
click at [323, 45] on icon "Next image" at bounding box center [320, 44] width 7 height 7
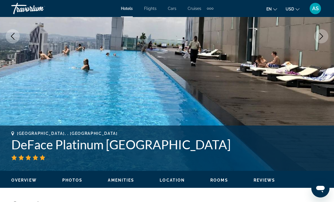
scroll to position [109, 0]
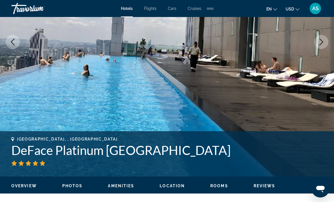
click at [321, 40] on icon "Next image" at bounding box center [321, 41] width 4 height 7
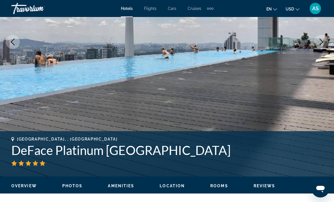
click at [326, 40] on button "Next image" at bounding box center [321, 42] width 14 height 14
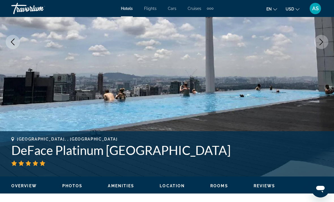
click at [323, 42] on icon "Next image" at bounding box center [320, 41] width 7 height 7
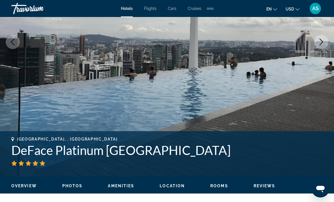
click at [320, 46] on button "Next image" at bounding box center [321, 42] width 14 height 14
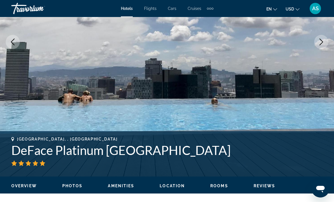
click at [319, 47] on button "Next image" at bounding box center [321, 42] width 14 height 14
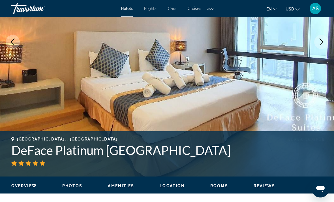
click at [325, 43] on button "Next image" at bounding box center [321, 42] width 14 height 14
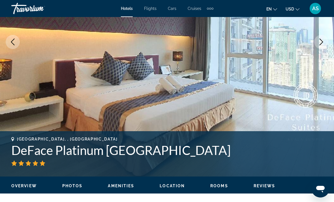
click at [323, 44] on icon "Next image" at bounding box center [320, 41] width 7 height 7
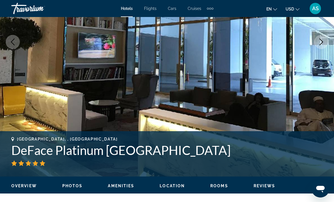
click at [325, 44] on button "Next image" at bounding box center [321, 42] width 14 height 14
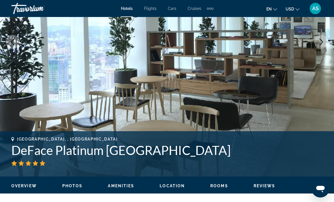
click at [326, 43] on button "Next image" at bounding box center [321, 42] width 14 height 14
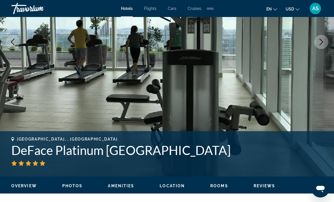
click at [325, 44] on button "Next image" at bounding box center [321, 42] width 14 height 14
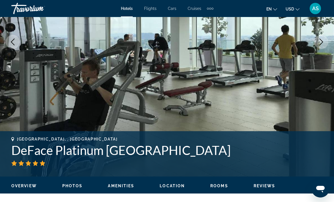
click at [323, 46] on button "Next image" at bounding box center [321, 42] width 14 height 14
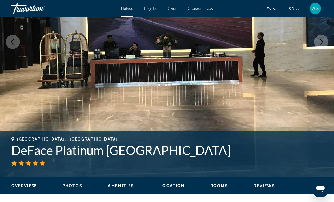
click at [321, 43] on icon "Next image" at bounding box center [320, 41] width 7 height 7
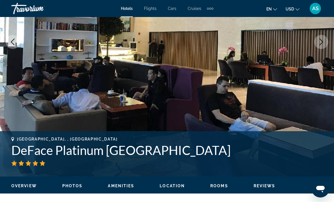
click at [321, 44] on icon "Next image" at bounding box center [320, 41] width 7 height 7
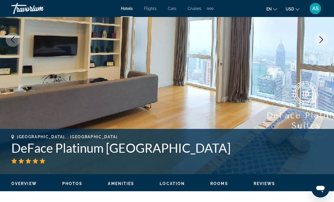
scroll to position [120, 0]
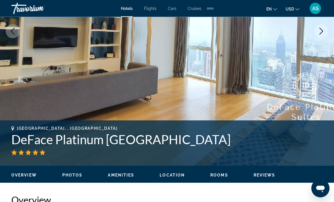
click at [314, 31] on img "Main content" at bounding box center [167, 31] width 334 height 269
click at [320, 35] on button "Next image" at bounding box center [321, 31] width 14 height 14
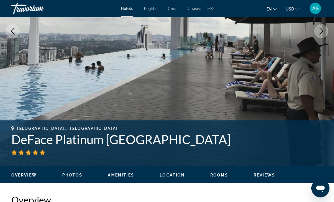
click at [320, 37] on button "Next image" at bounding box center [321, 31] width 14 height 14
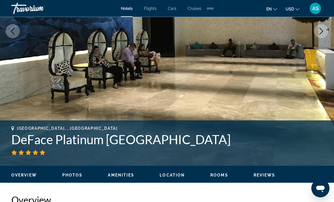
click at [317, 40] on img "Main content" at bounding box center [167, 31] width 334 height 269
click at [321, 38] on button "Next image" at bounding box center [321, 31] width 14 height 14
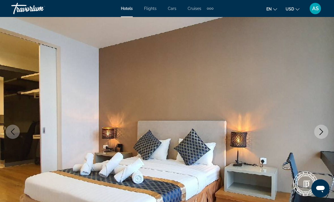
scroll to position [0, 0]
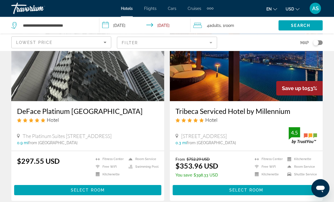
scroll to position [60, 0]
click at [281, 189] on span "Main content" at bounding box center [245, 190] width 147 height 14
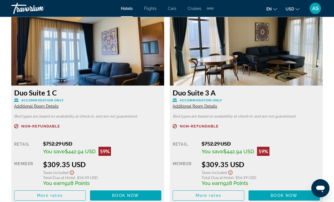
scroll to position [885, 0]
click at [35, 196] on span "Main content" at bounding box center [49, 195] width 71 height 14
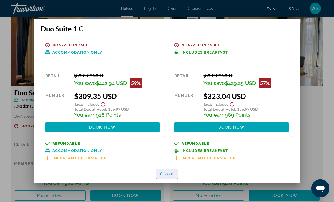
click at [172, 176] on span "Close" at bounding box center [167, 173] width 14 height 5
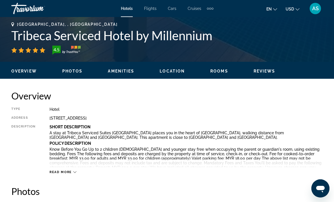
scroll to position [224, 0]
